Goal: Information Seeking & Learning: Check status

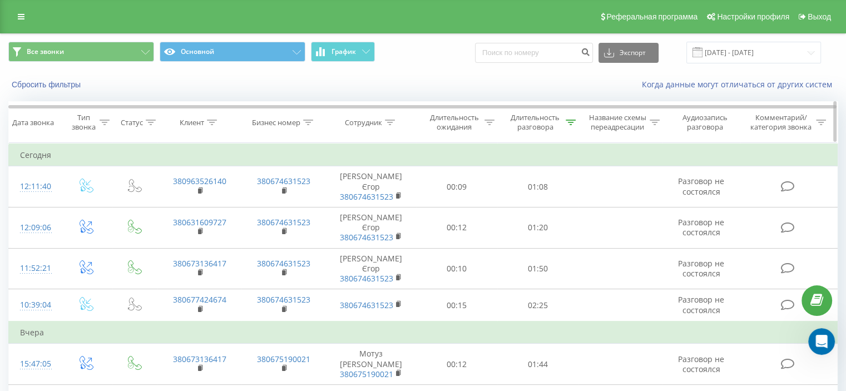
click at [34, 122] on div "Дата звонка" at bounding box center [33, 122] width 42 height 9
click at [568, 122] on icon at bounding box center [571, 123] width 10 height 6
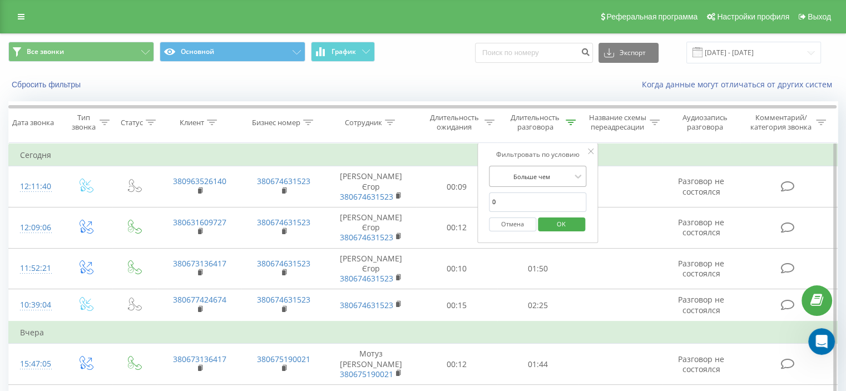
click at [582, 168] on div at bounding box center [578, 176] width 12 height 17
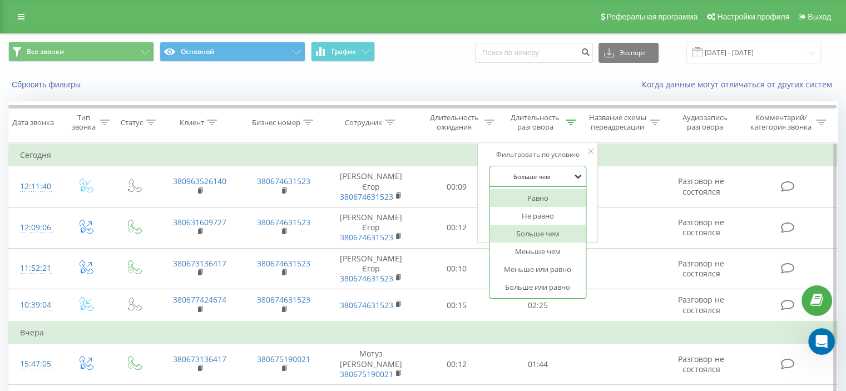
click at [578, 175] on icon at bounding box center [578, 176] width 11 height 11
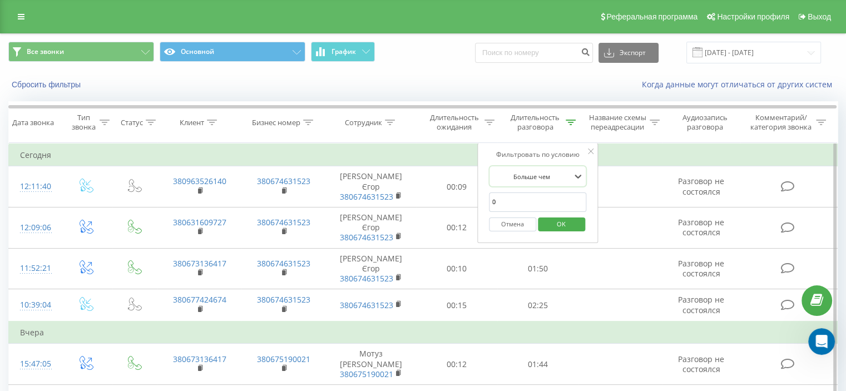
click at [516, 224] on button "Отмена" at bounding box center [512, 224] width 47 height 14
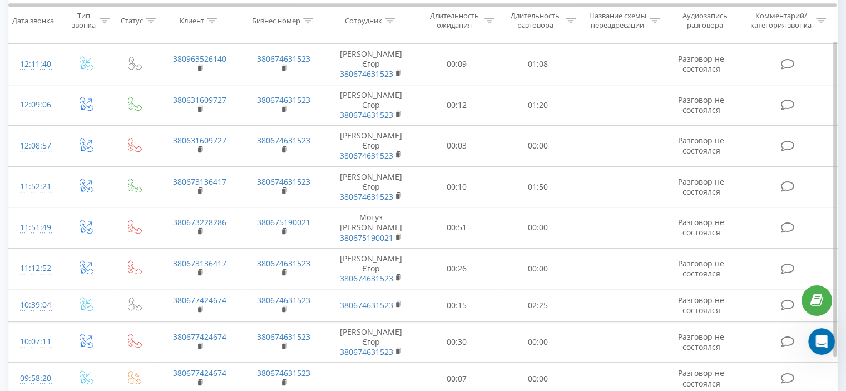
scroll to position [679, 0]
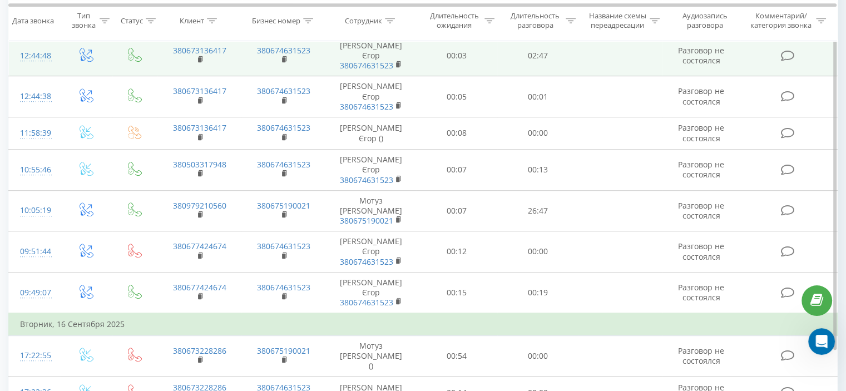
scroll to position [770, 0]
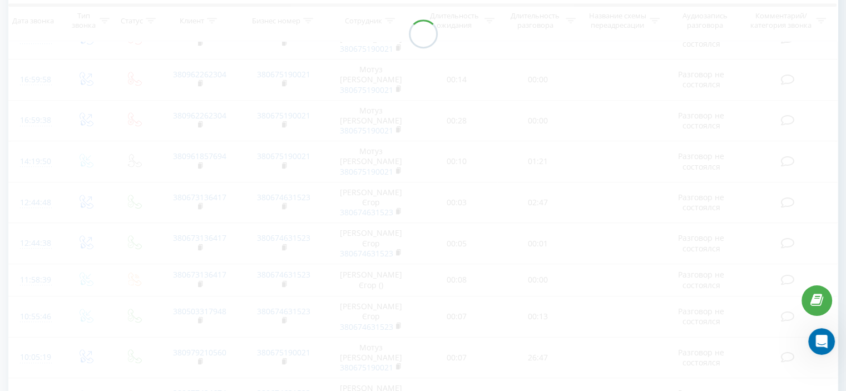
click at [718, 376] on div at bounding box center [422, 33] width 829 height 1108
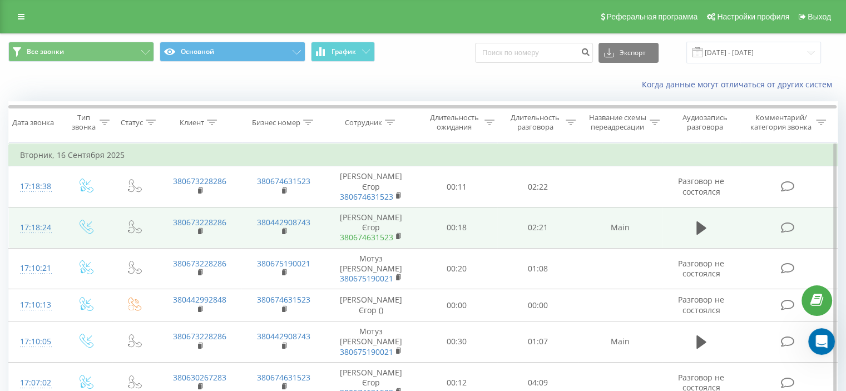
click at [366, 232] on link "380674631523" at bounding box center [366, 237] width 53 height 11
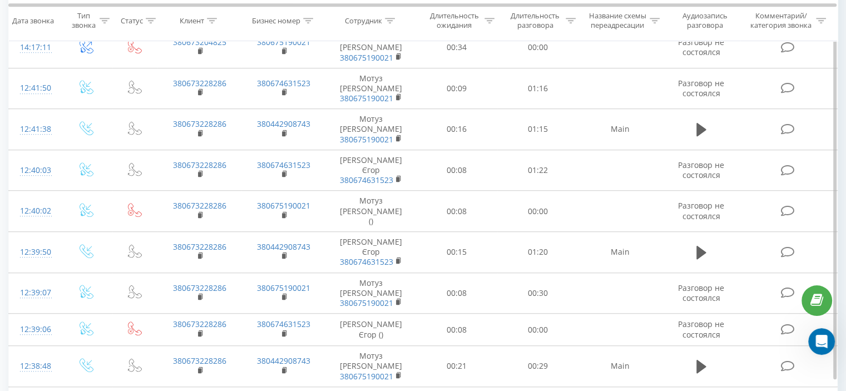
scroll to position [717, 0]
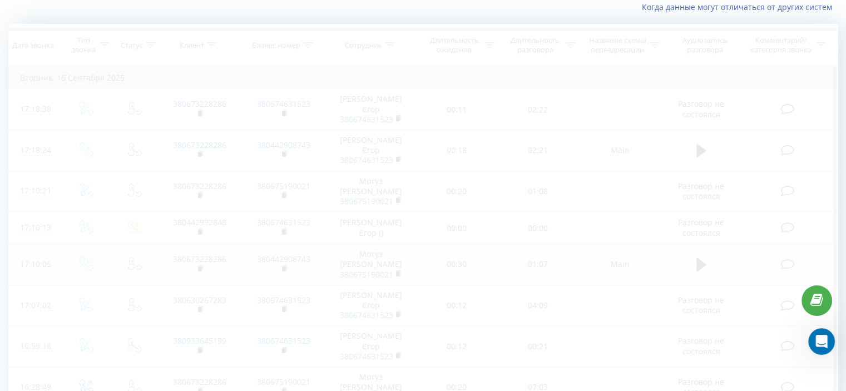
scroll to position [73, 0]
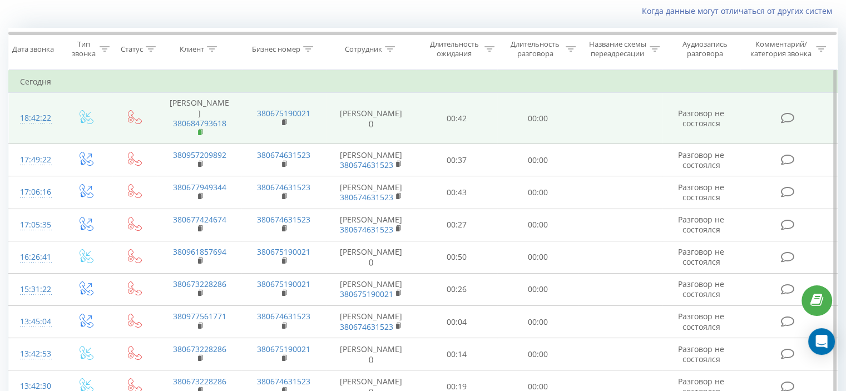
click at [199, 130] on rect at bounding box center [199, 132] width 3 height 5
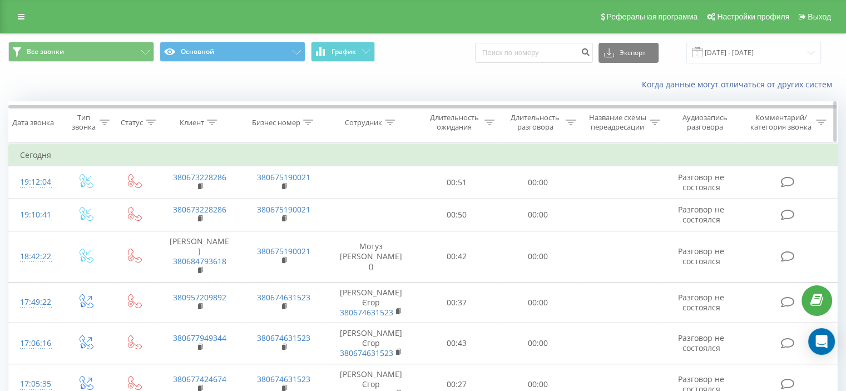
click at [151, 122] on icon at bounding box center [151, 123] width 10 height 6
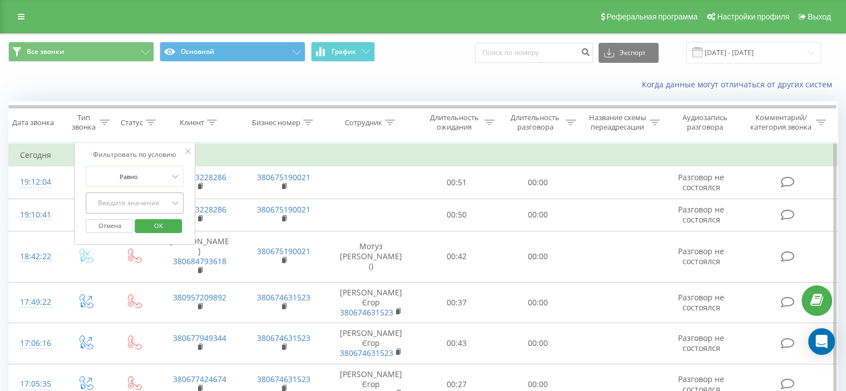
click at [169, 202] on div "Введите значение" at bounding box center [128, 203] width 81 height 17
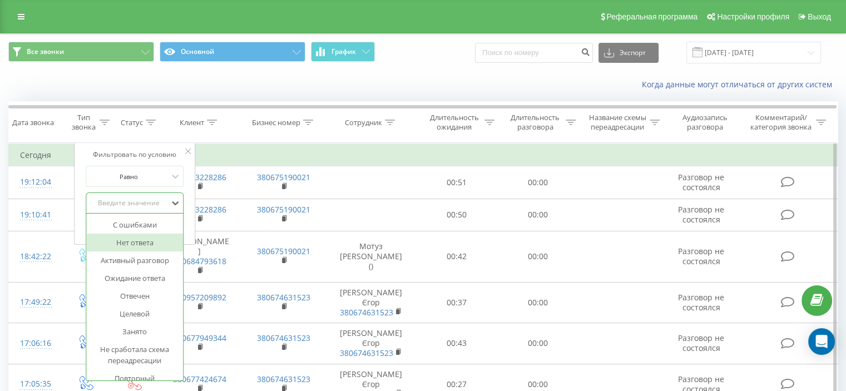
click at [152, 239] on div "Нет ответа" at bounding box center [135, 243] width 97 height 18
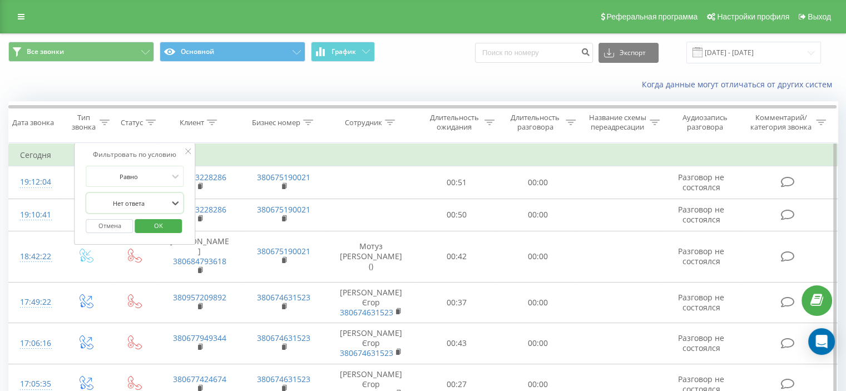
click at [150, 224] on span "OK" at bounding box center [158, 225] width 31 height 17
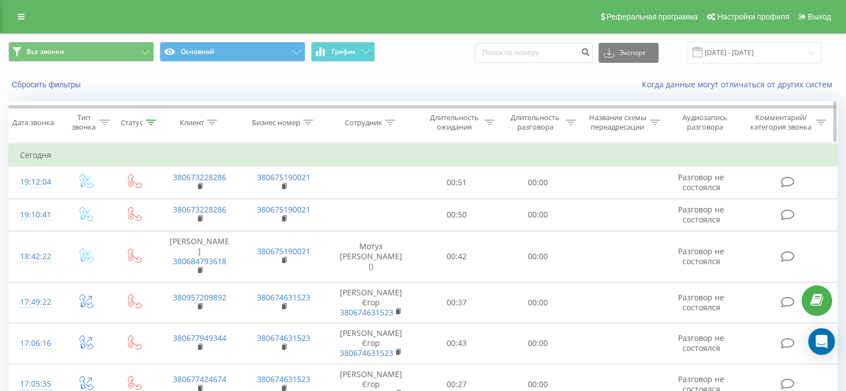
click at [148, 120] on icon at bounding box center [151, 123] width 10 height 6
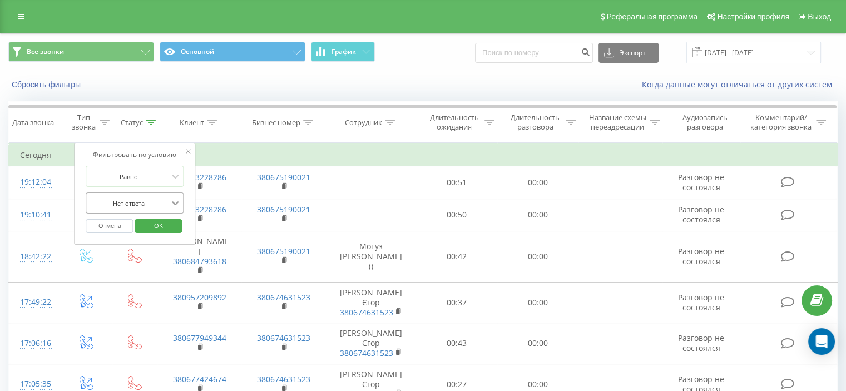
click at [172, 204] on icon at bounding box center [175, 202] width 11 height 11
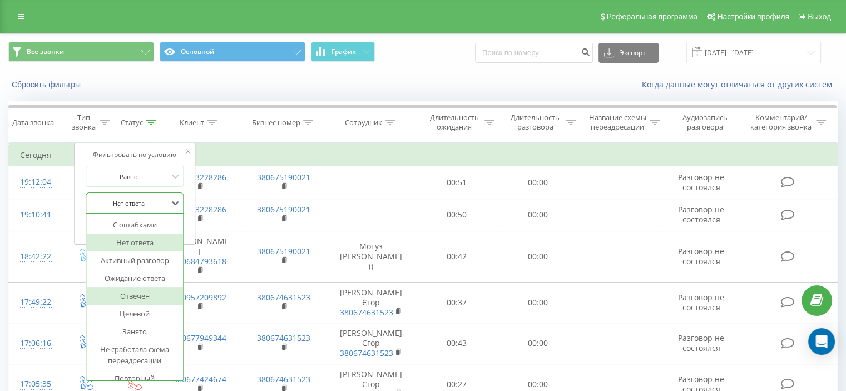
click at [145, 298] on div "Отвечен" at bounding box center [135, 296] width 97 height 18
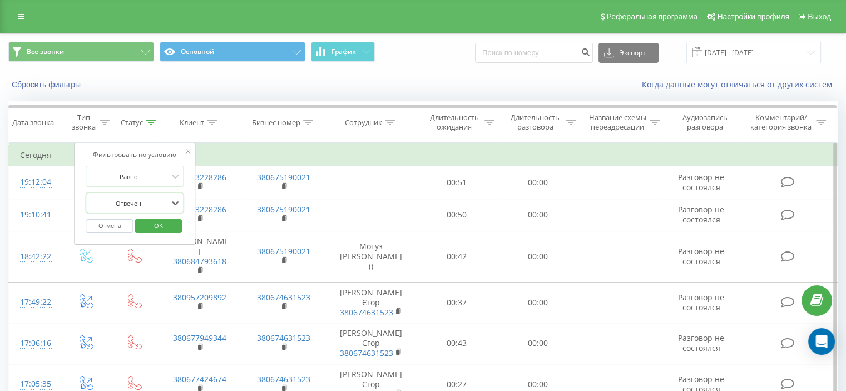
click at [160, 229] on span "OK" at bounding box center [158, 225] width 31 height 17
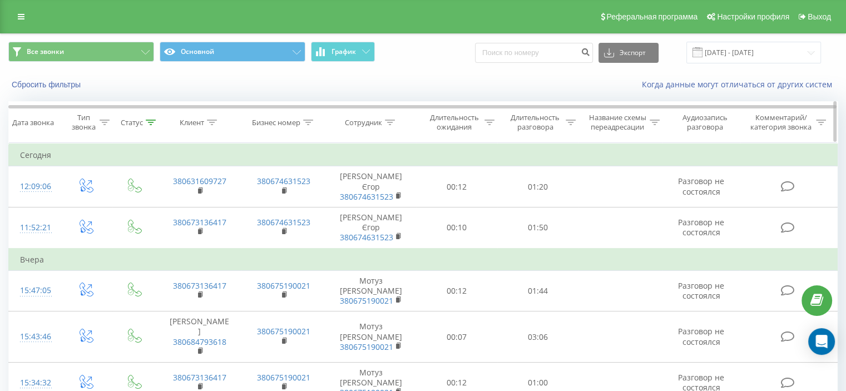
click at [151, 120] on icon at bounding box center [151, 123] width 10 height 6
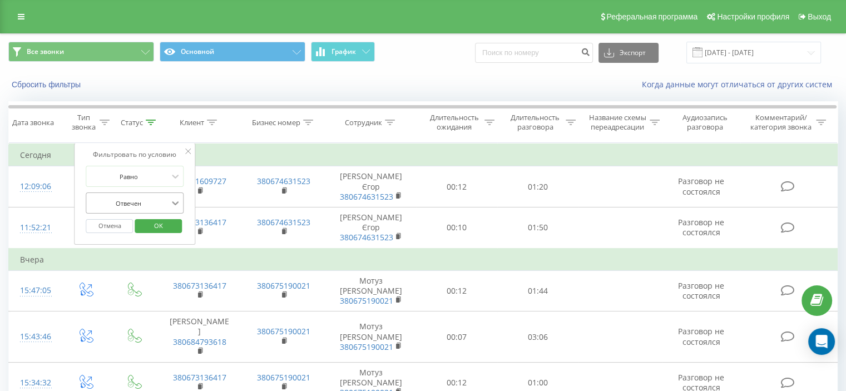
click at [170, 204] on icon at bounding box center [175, 202] width 11 height 11
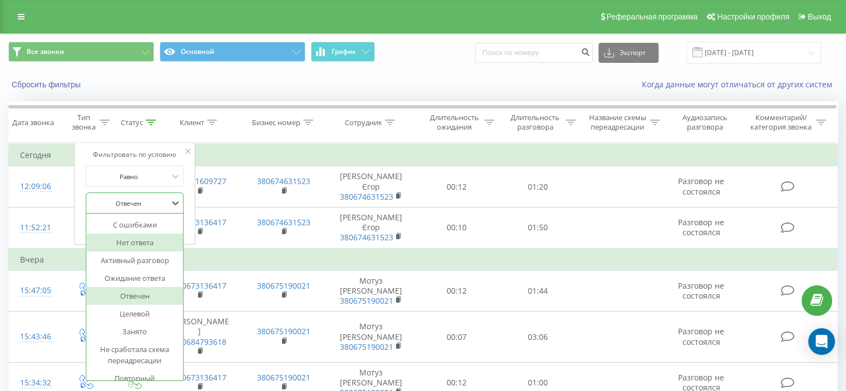
click at [157, 240] on div "Нет ответа" at bounding box center [135, 243] width 97 height 18
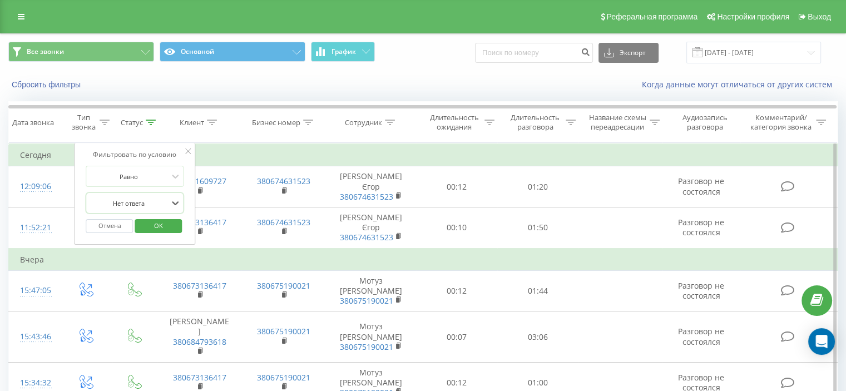
click at [151, 226] on span "OK" at bounding box center [158, 225] width 31 height 17
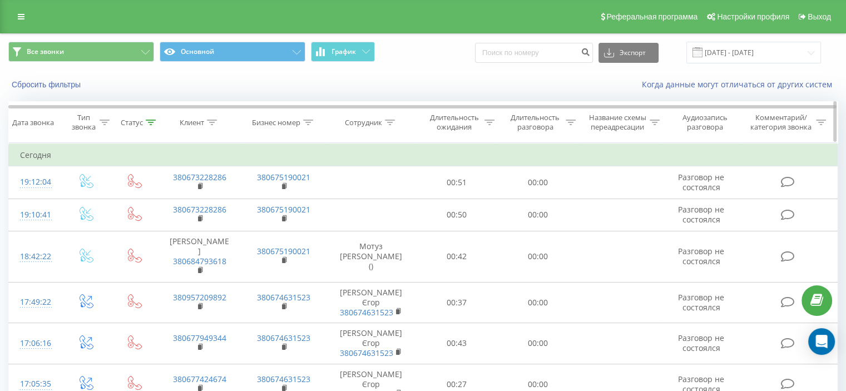
click at [391, 123] on icon at bounding box center [390, 123] width 10 height 6
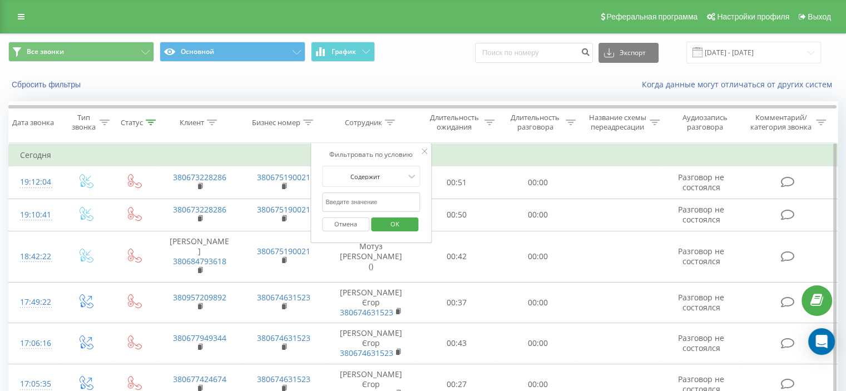
click at [404, 201] on input "text" at bounding box center [371, 201] width 98 height 19
click at [412, 179] on icon at bounding box center [411, 176] width 11 height 11
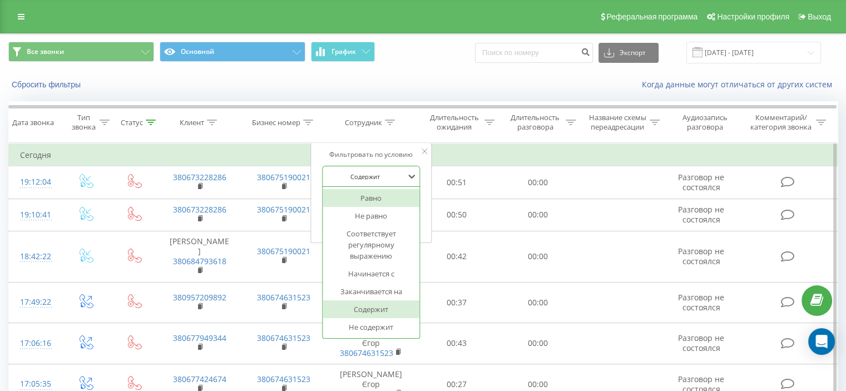
click at [390, 198] on div "Равно" at bounding box center [371, 198] width 97 height 18
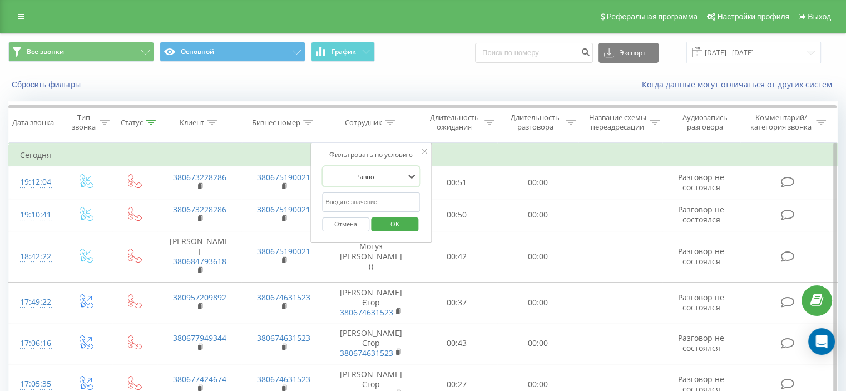
click at [391, 203] on input "text" at bounding box center [371, 201] width 98 height 19
click at [423, 150] on icon at bounding box center [425, 151] width 6 height 6
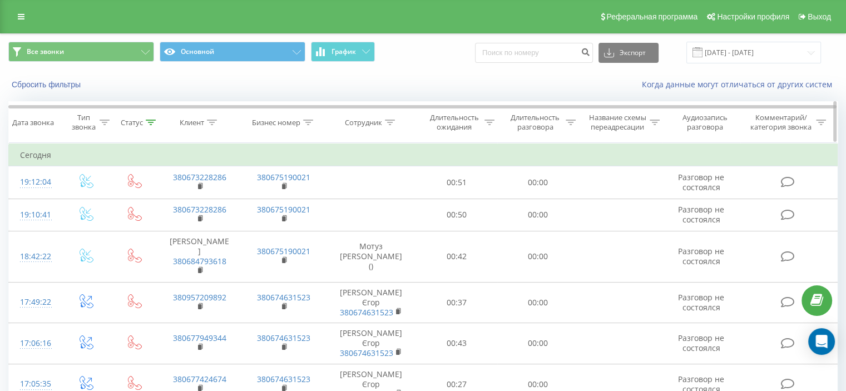
click at [103, 120] on icon at bounding box center [105, 123] width 10 height 6
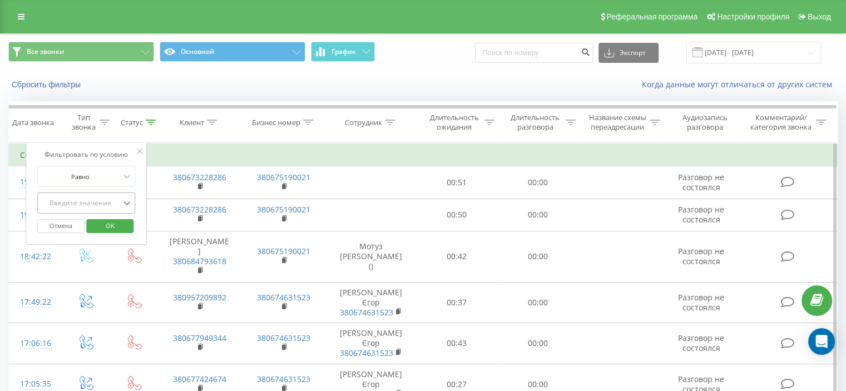
click at [128, 200] on icon at bounding box center [126, 202] width 11 height 11
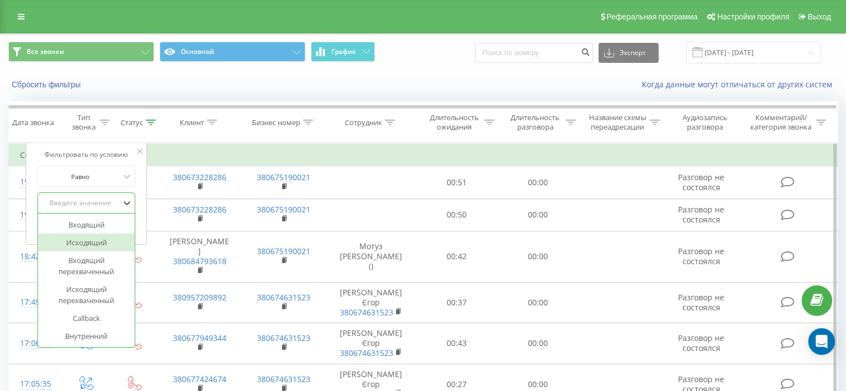
click at [100, 240] on div "Исходящий" at bounding box center [86, 243] width 97 height 18
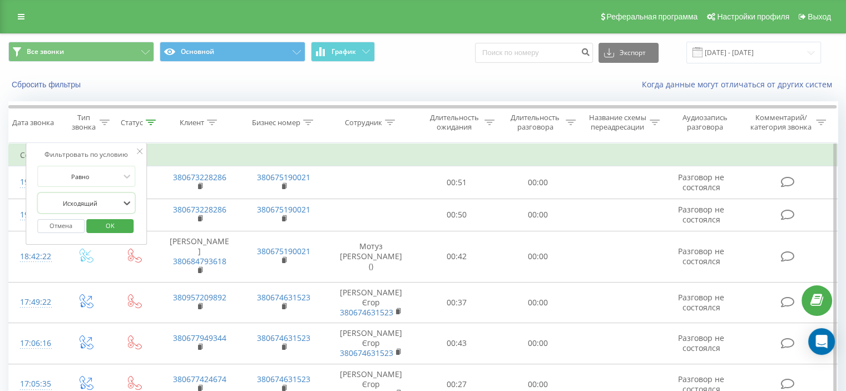
click at [101, 224] on span "OK" at bounding box center [110, 225] width 31 height 17
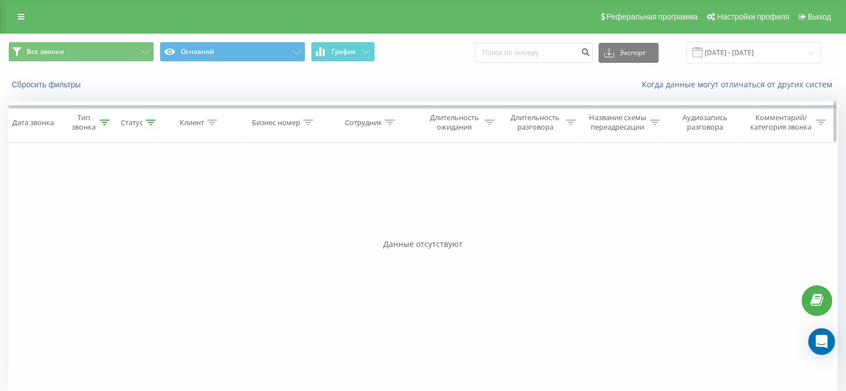
click at [149, 125] on div at bounding box center [151, 122] width 10 height 9
click at [170, 201] on icon at bounding box center [175, 202] width 11 height 11
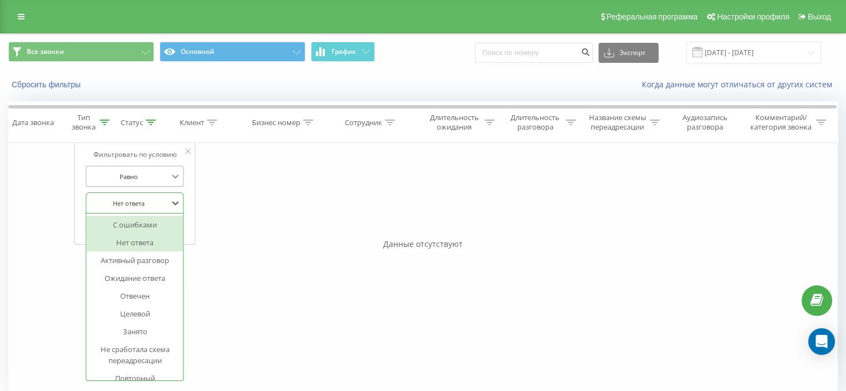
click at [174, 175] on icon at bounding box center [175, 176] width 11 height 11
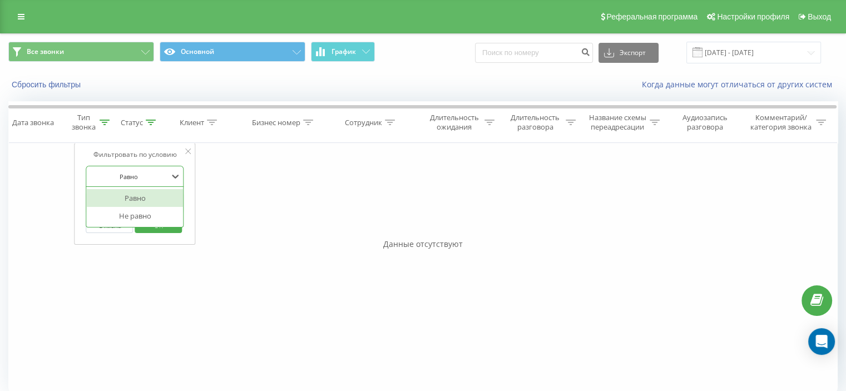
click at [151, 202] on div "Равно" at bounding box center [135, 198] width 97 height 18
click at [117, 223] on button "Отмена" at bounding box center [109, 226] width 47 height 14
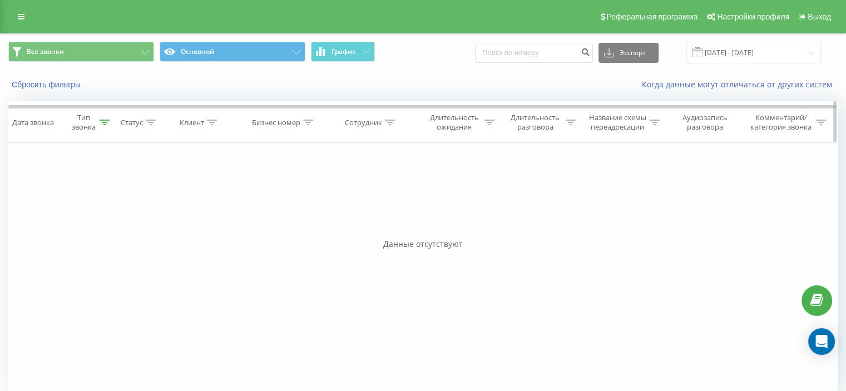
click at [105, 121] on icon at bounding box center [105, 123] width 10 height 6
click at [122, 200] on icon at bounding box center [126, 202] width 11 height 11
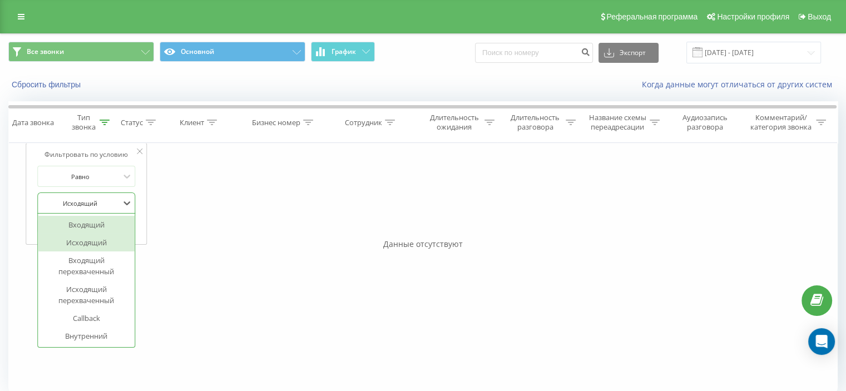
click at [101, 225] on div "Входящий" at bounding box center [86, 225] width 97 height 18
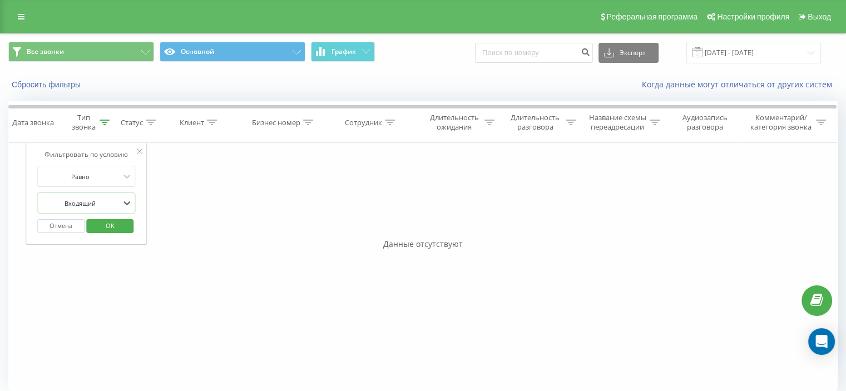
click at [98, 224] on span "OK" at bounding box center [110, 225] width 31 height 17
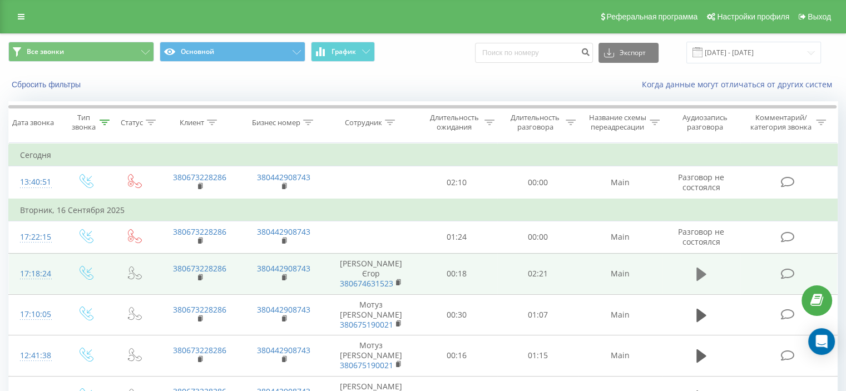
click at [697, 267] on icon at bounding box center [701, 273] width 10 height 13
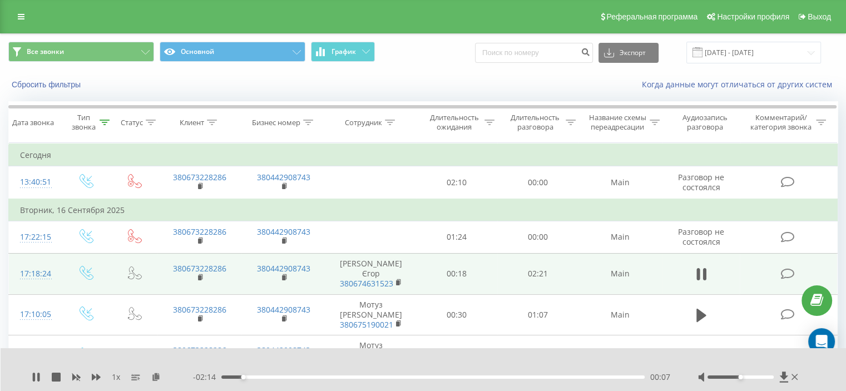
click at [697, 268] on icon at bounding box center [697, 274] width 3 height 12
click at [697, 267] on icon at bounding box center [701, 273] width 10 height 13
click at [697, 268] on icon at bounding box center [697, 274] width 3 height 12
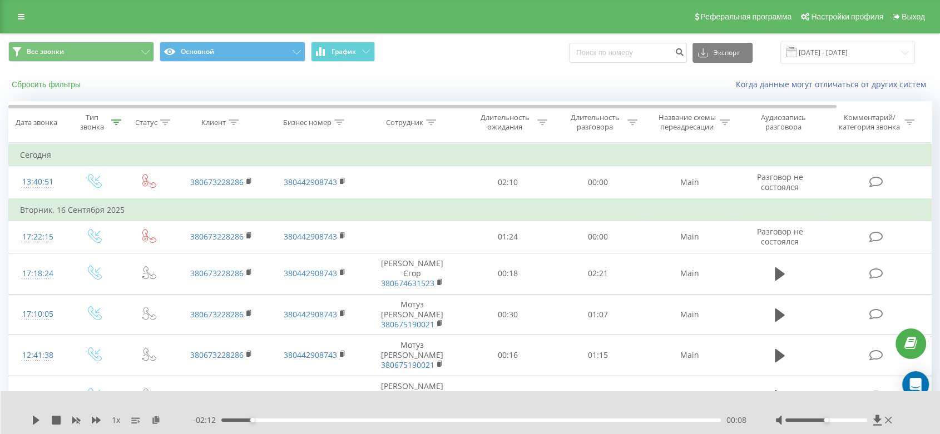
click at [71, 83] on button "Сбросить фильтры" at bounding box center [47, 85] width 78 height 10
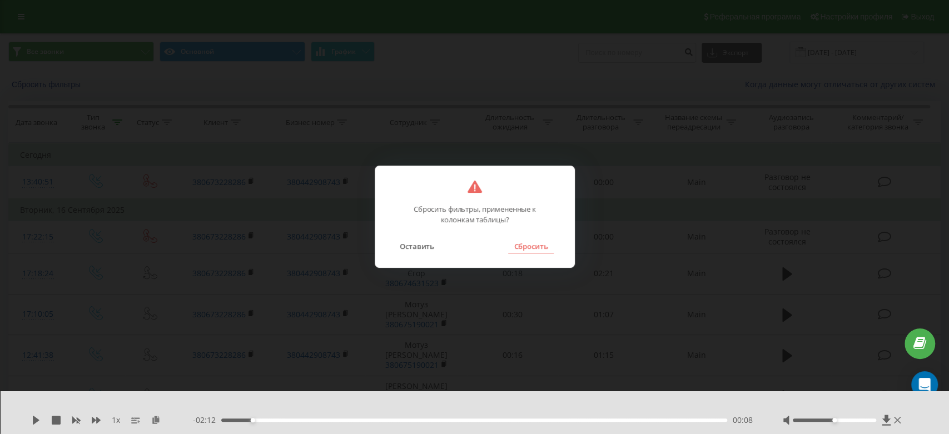
click at [524, 252] on button "Сбросить" at bounding box center [530, 246] width 45 height 14
